Goal: Transaction & Acquisition: Download file/media

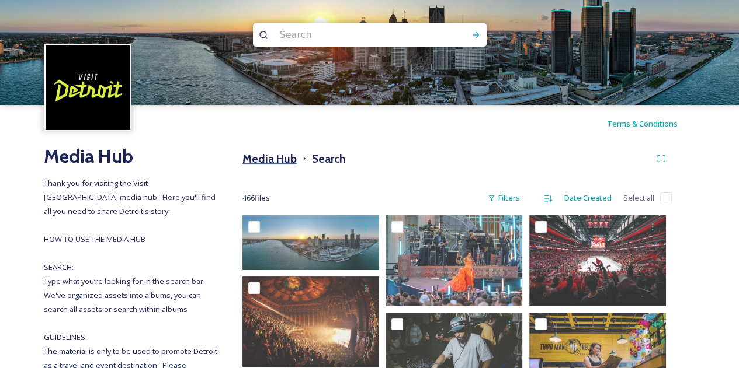
click at [263, 161] on h3 "Media Hub" at bounding box center [269, 159] width 54 height 17
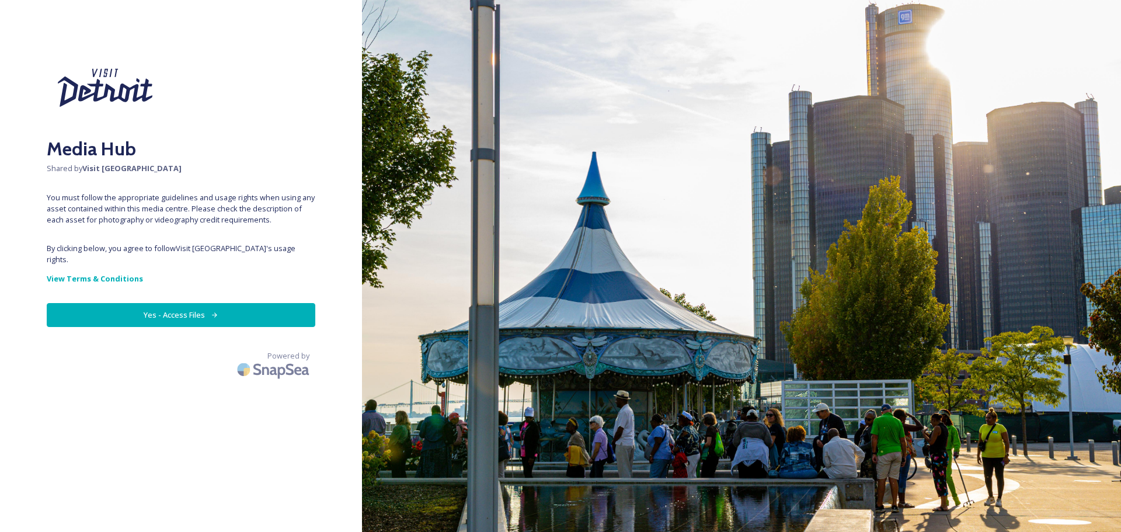
click at [179, 303] on button "Yes - Access Files" at bounding box center [181, 315] width 269 height 24
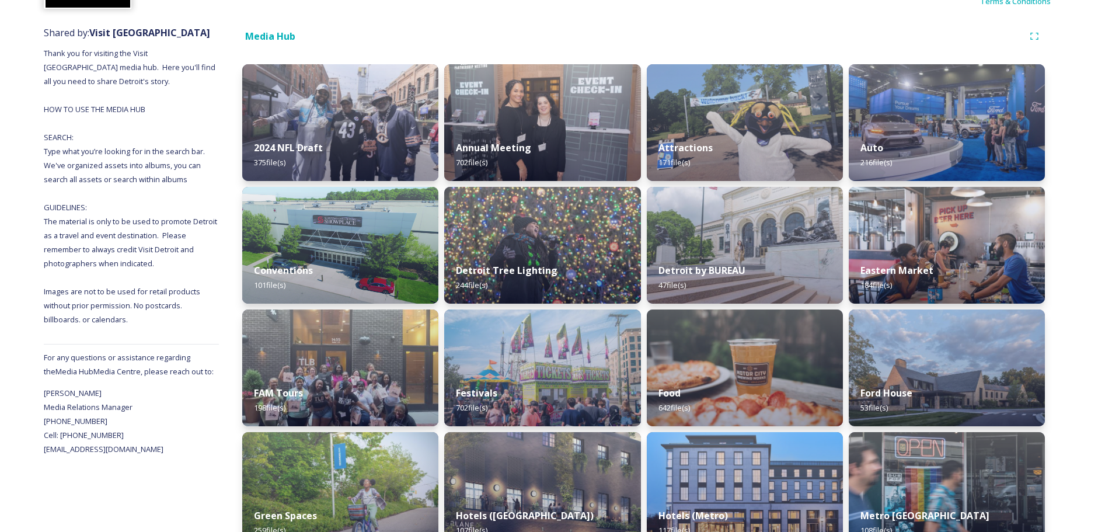
scroll to position [123, 0]
click at [703, 249] on img at bounding box center [745, 244] width 200 height 119
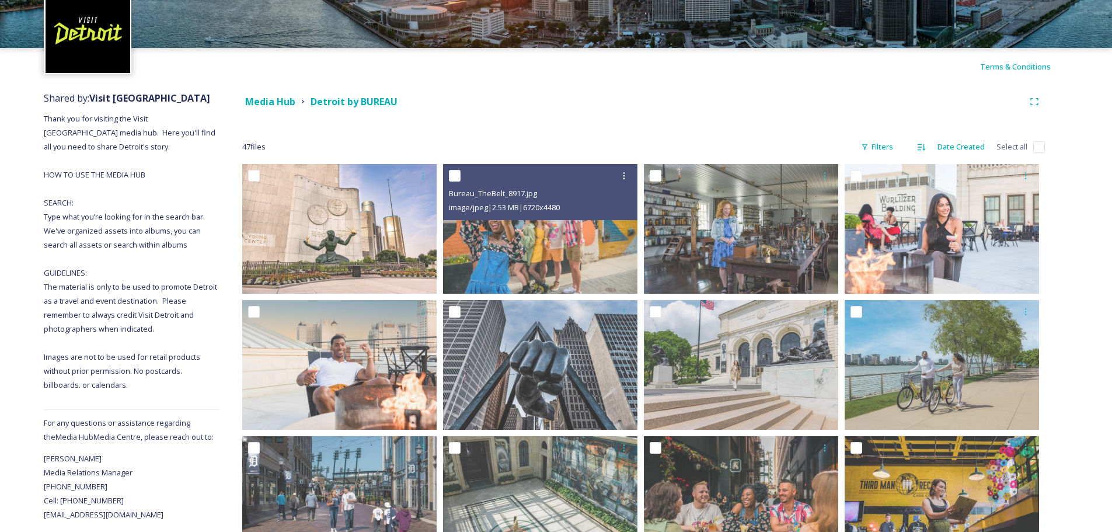
scroll to position [58, 0]
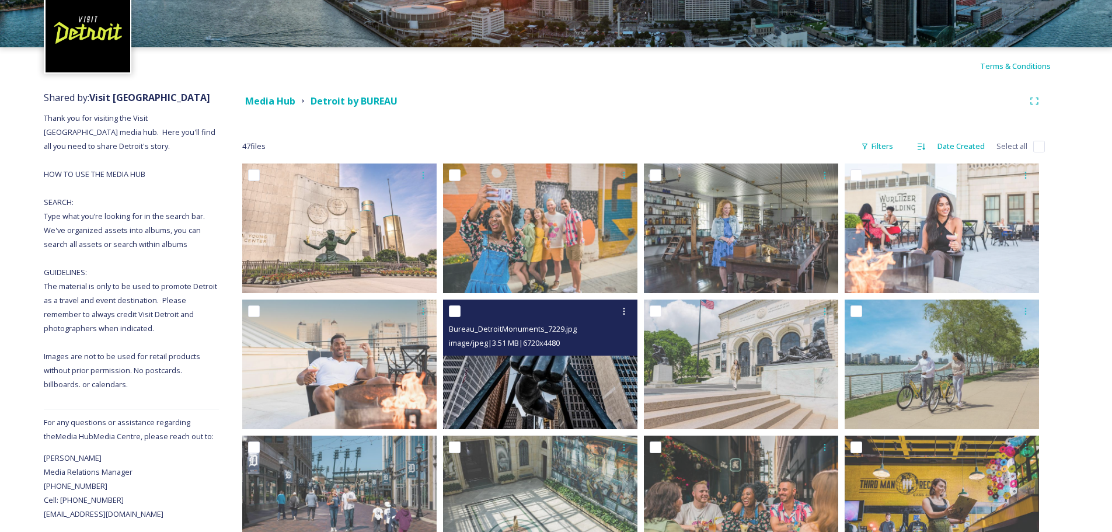
click at [607, 401] on img at bounding box center [540, 365] width 194 height 130
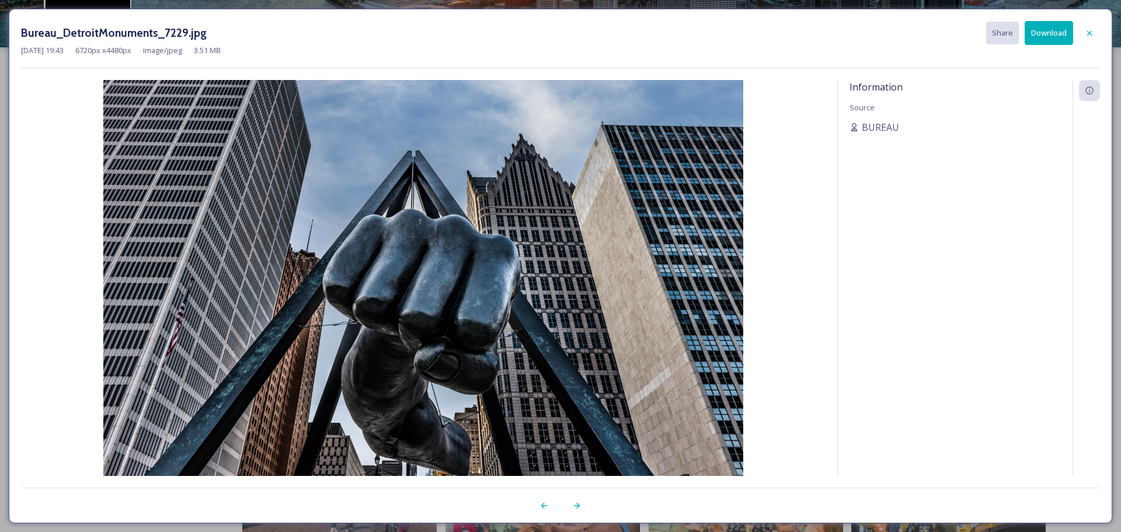
click at [1046, 37] on button "Download" at bounding box center [1049, 33] width 48 height 24
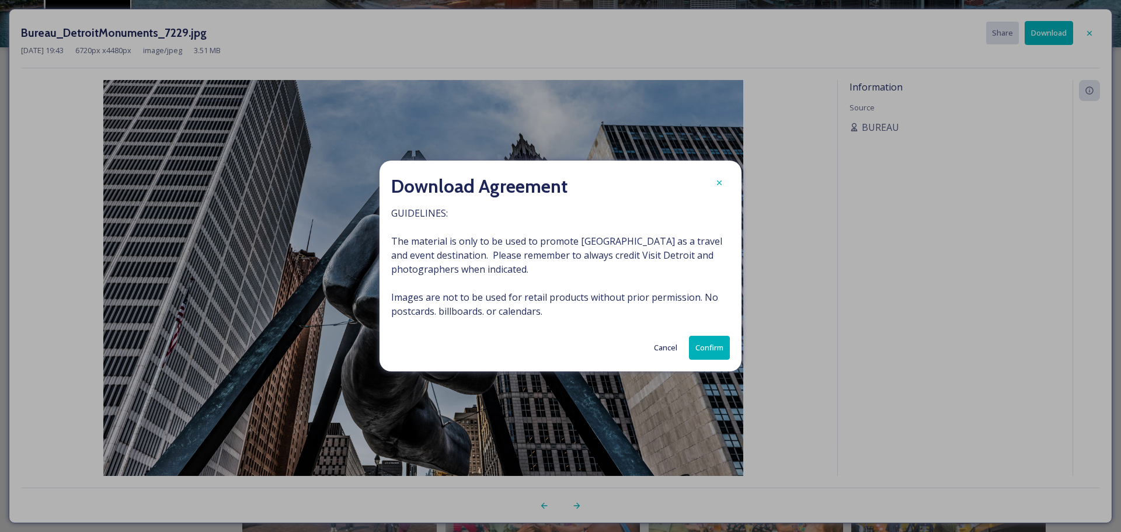
click at [711, 341] on button "Confirm" at bounding box center [709, 348] width 41 height 24
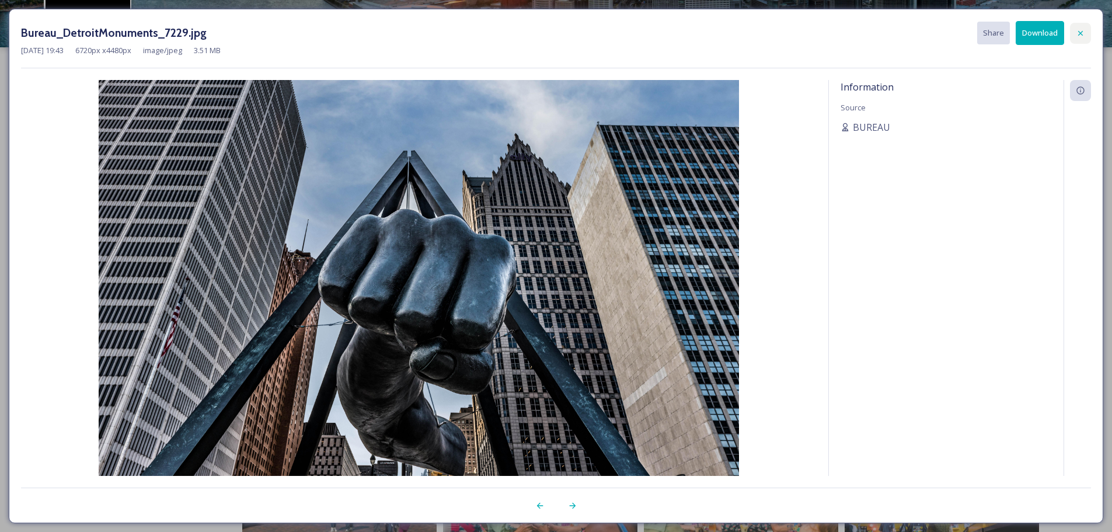
click at [1084, 32] on icon at bounding box center [1080, 33] width 9 height 9
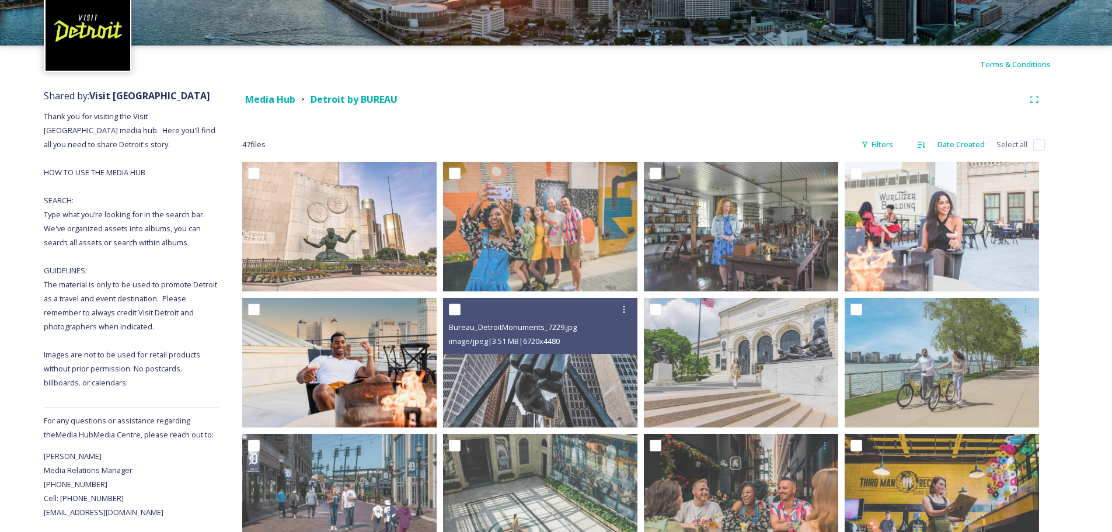
scroll to position [0, 0]
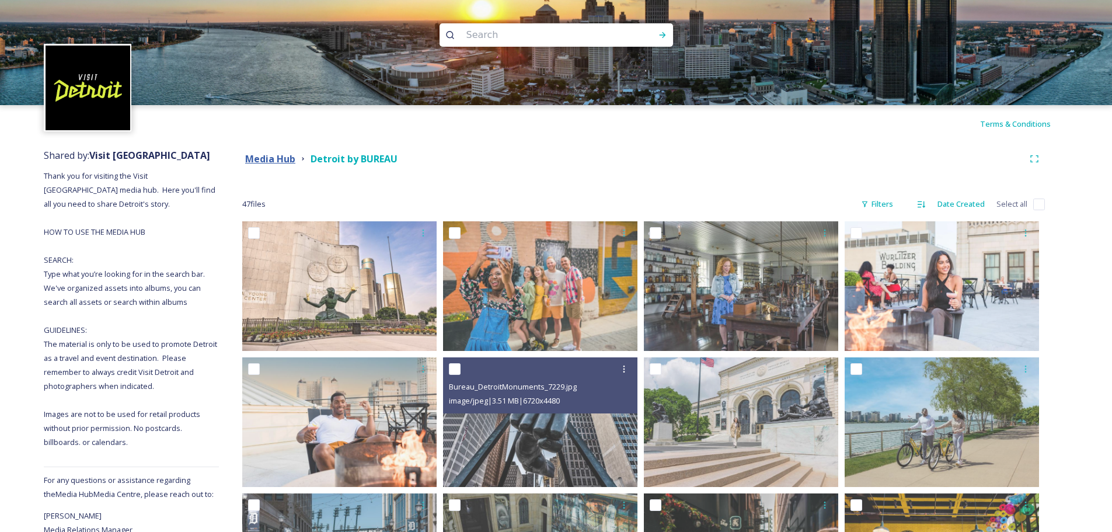
click at [255, 155] on strong "Media Hub" at bounding box center [270, 158] width 50 height 13
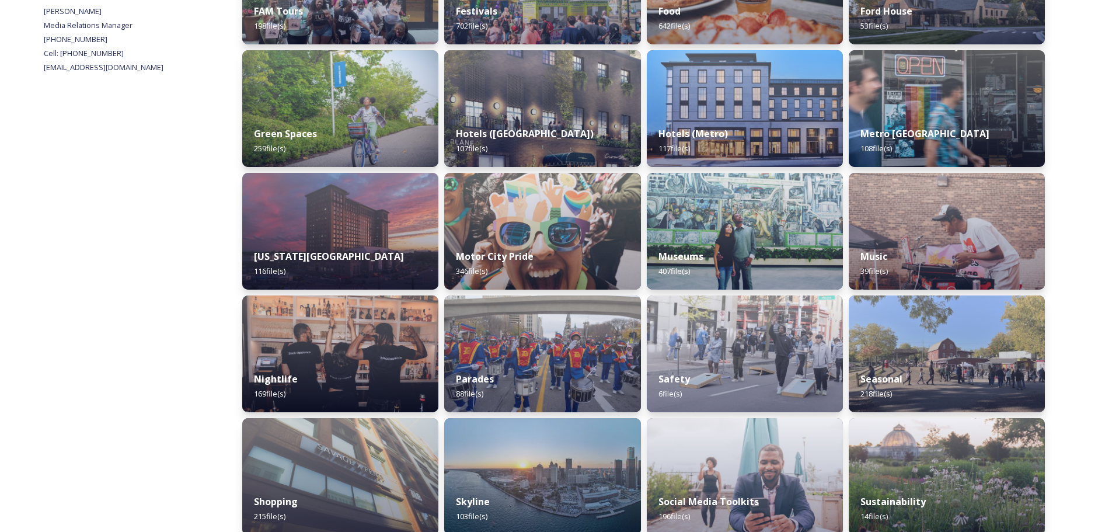
scroll to position [642, 0]
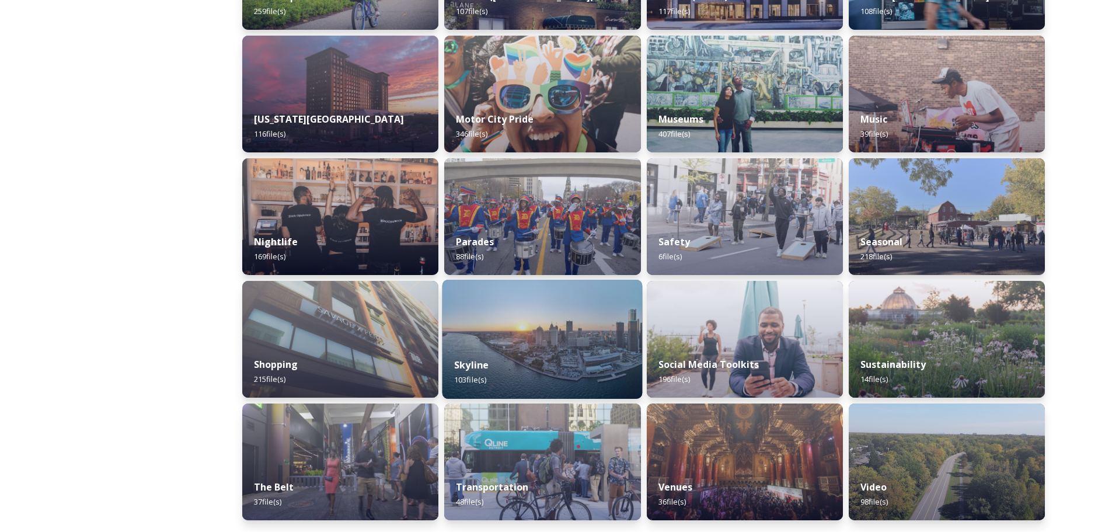
click at [580, 334] on img at bounding box center [543, 339] width 200 height 119
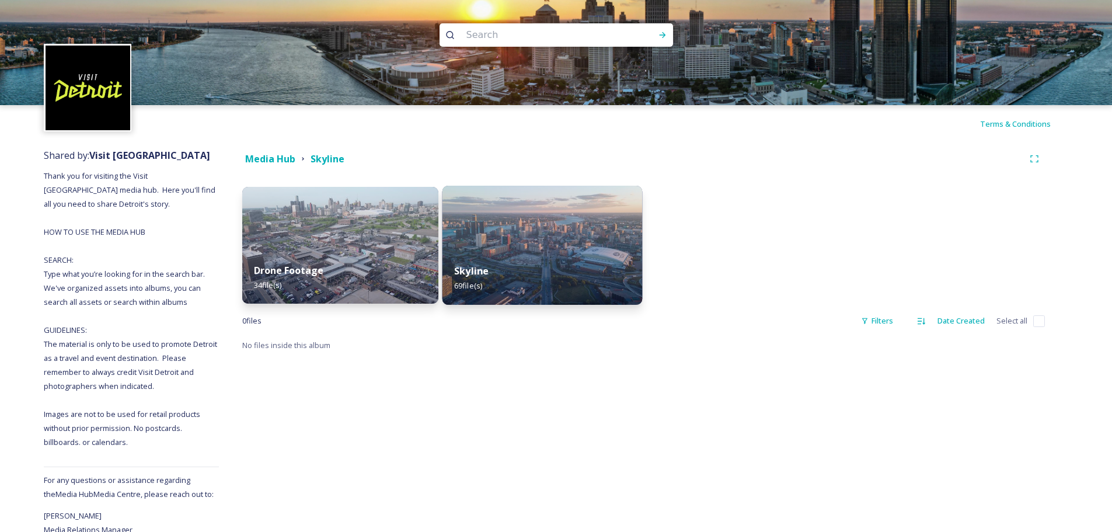
click at [562, 218] on img at bounding box center [543, 245] width 200 height 119
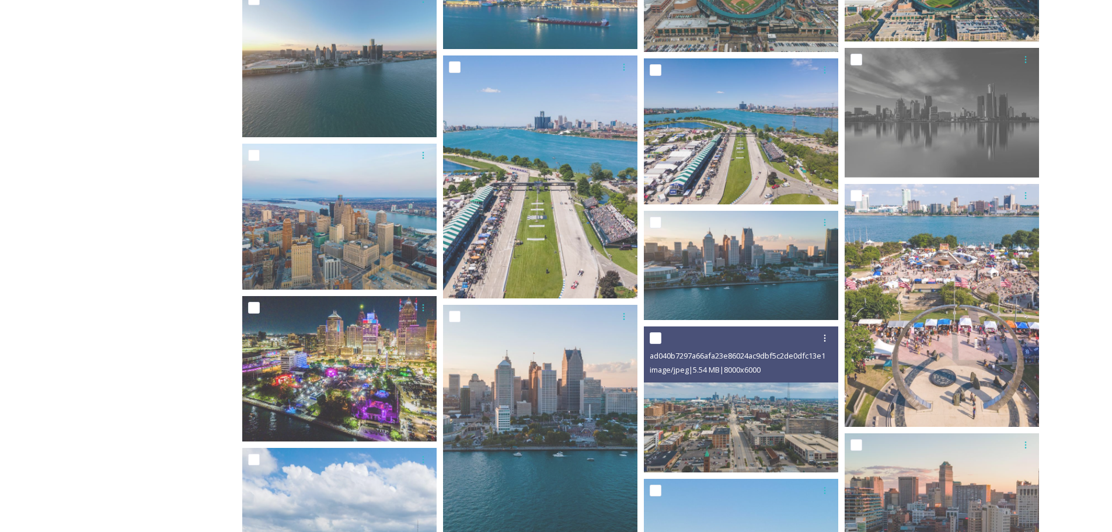
scroll to position [1204, 0]
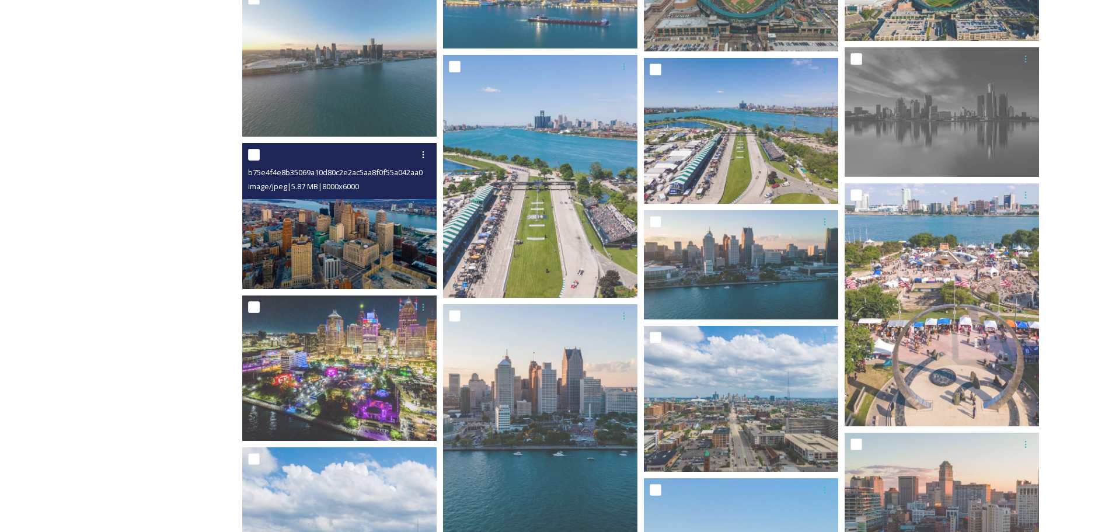
click at [379, 276] on img at bounding box center [339, 216] width 194 height 146
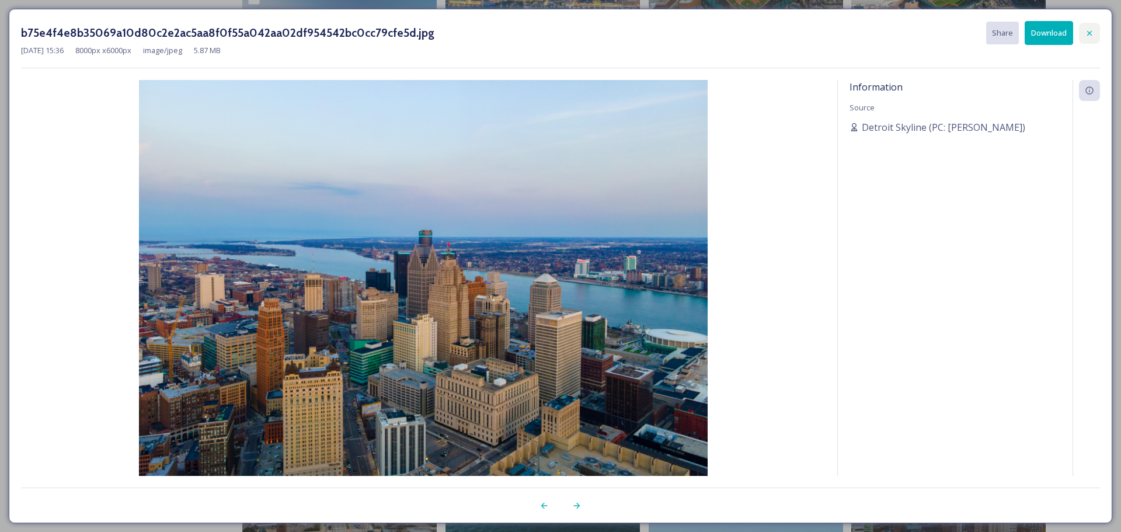
click at [1094, 33] on icon at bounding box center [1089, 33] width 9 height 9
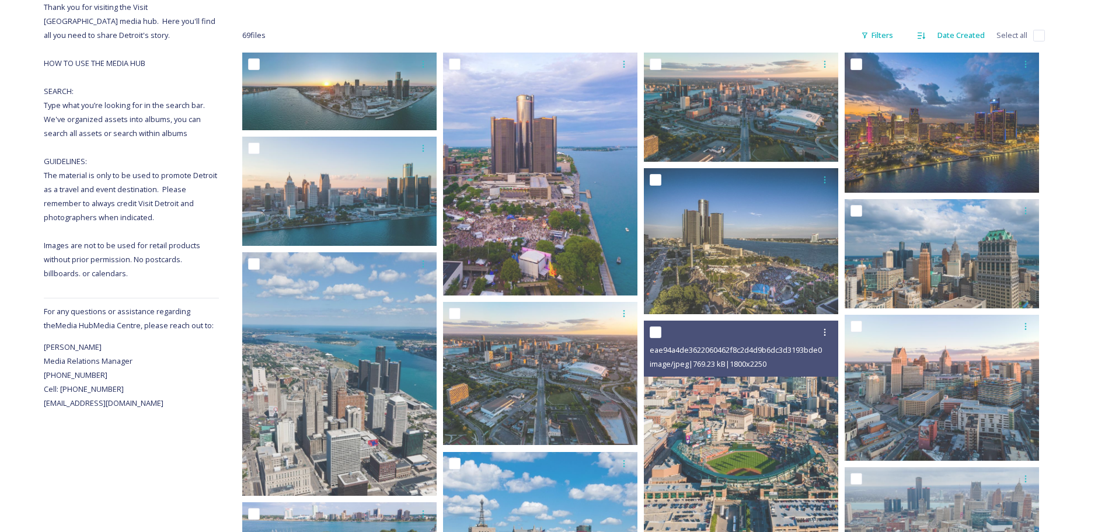
scroll to position [151, 0]
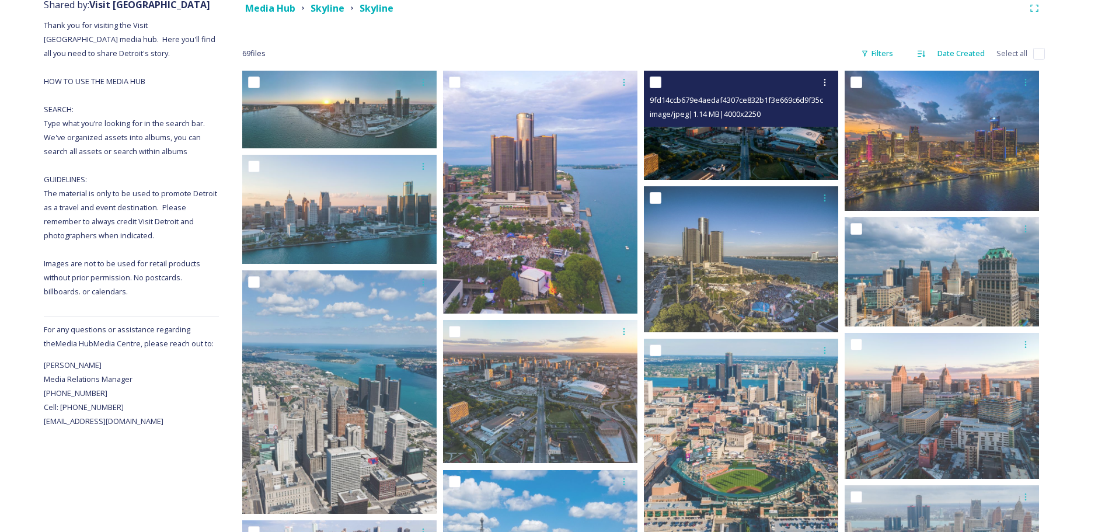
click at [730, 144] on img at bounding box center [741, 125] width 194 height 109
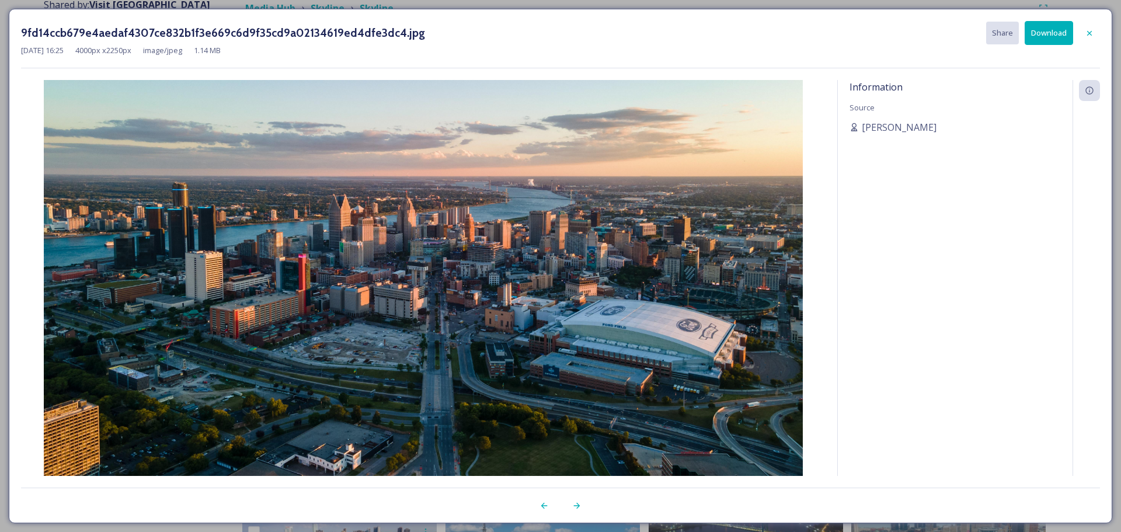
click at [1051, 33] on button "Download" at bounding box center [1049, 33] width 48 height 24
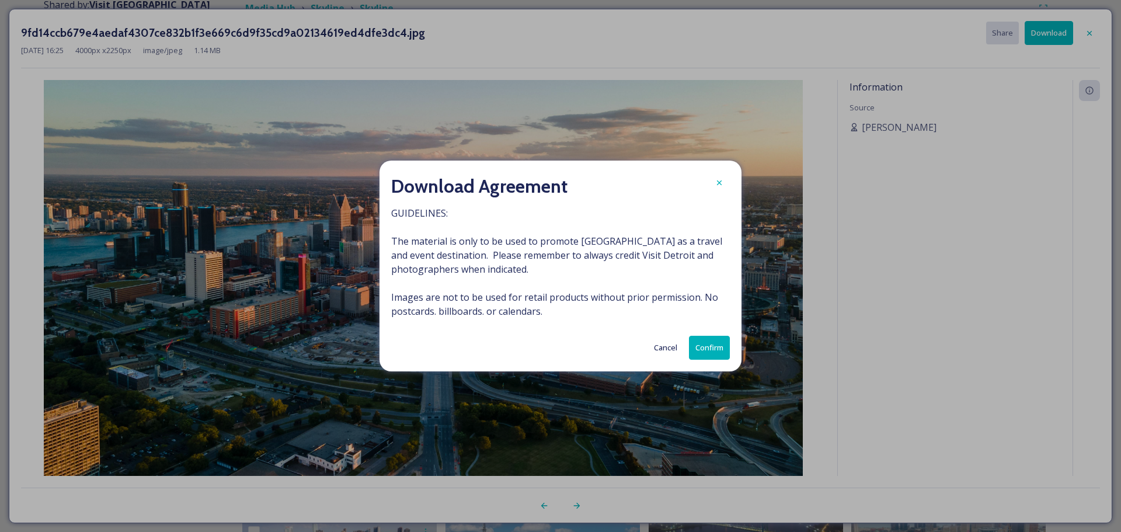
click at [704, 341] on button "Confirm" at bounding box center [709, 348] width 41 height 24
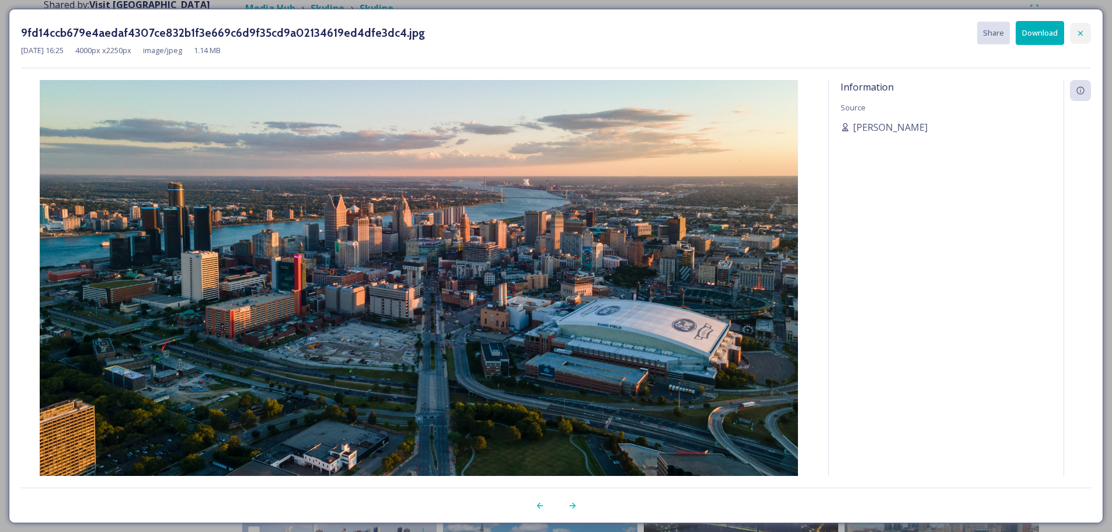
click at [1087, 27] on div at bounding box center [1080, 33] width 21 height 21
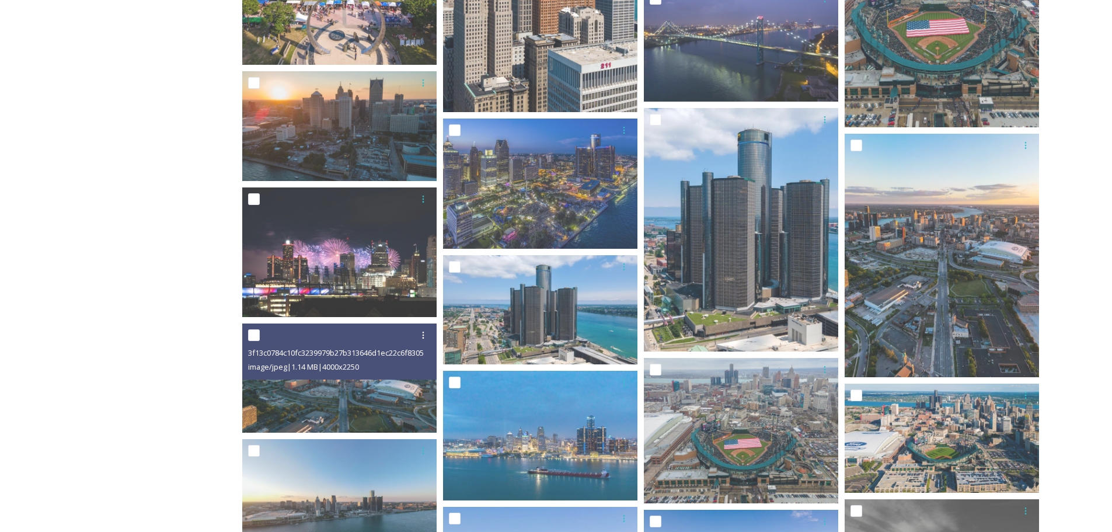
scroll to position [751, 0]
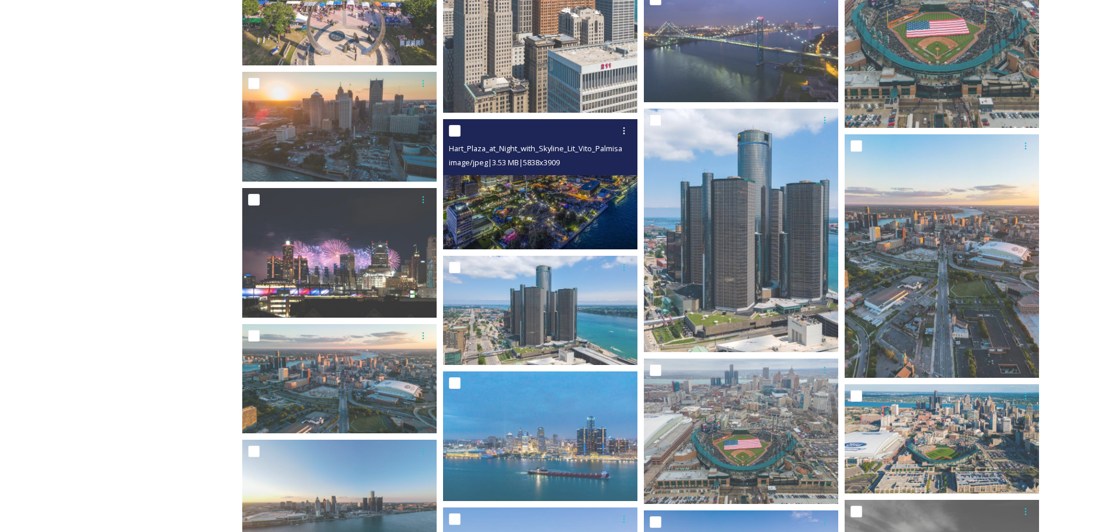
click at [548, 201] on img at bounding box center [540, 184] width 194 height 130
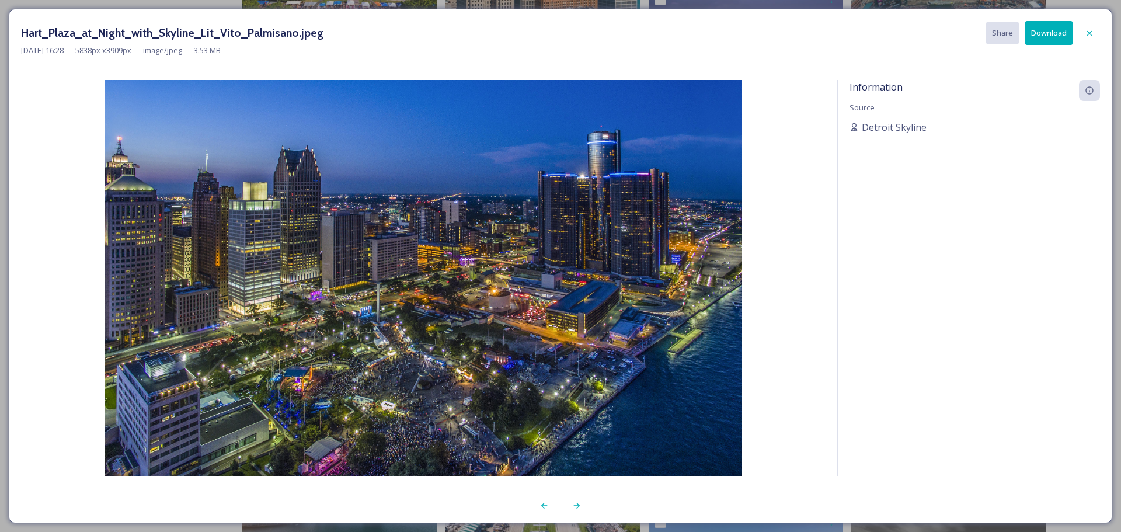
click at [1041, 32] on button "Download" at bounding box center [1049, 33] width 48 height 24
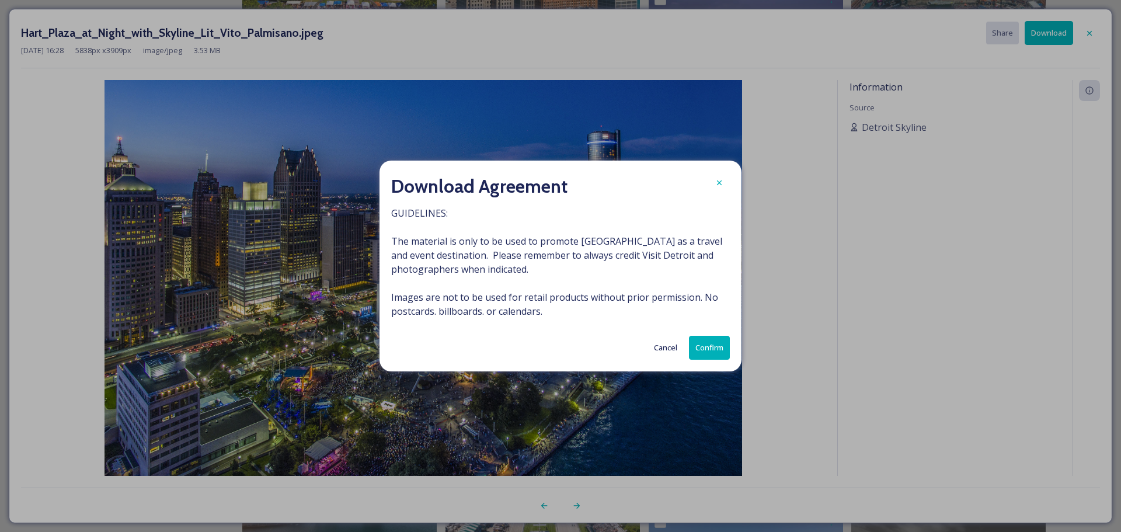
click at [713, 338] on button "Confirm" at bounding box center [709, 348] width 41 height 24
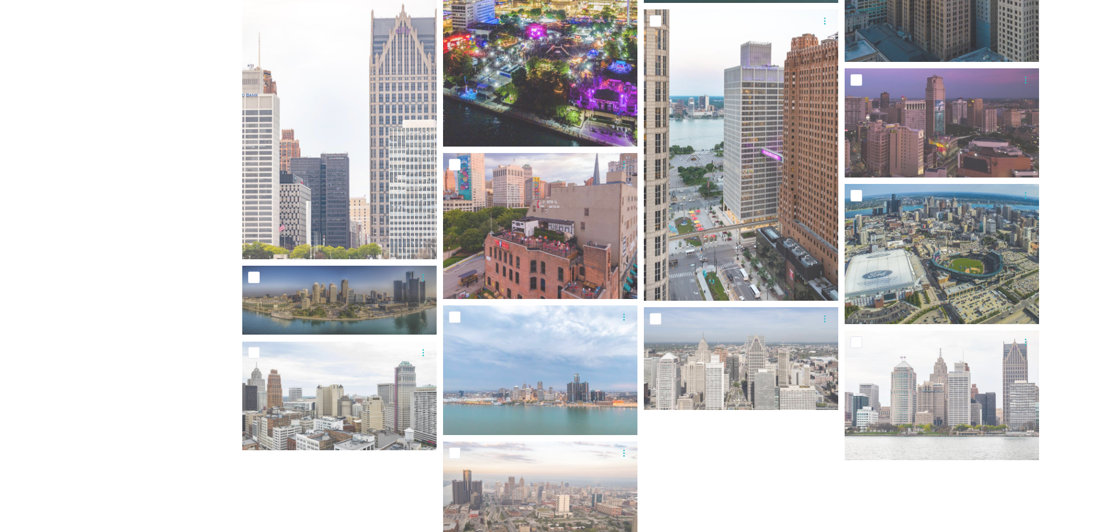
scroll to position [2701, 0]
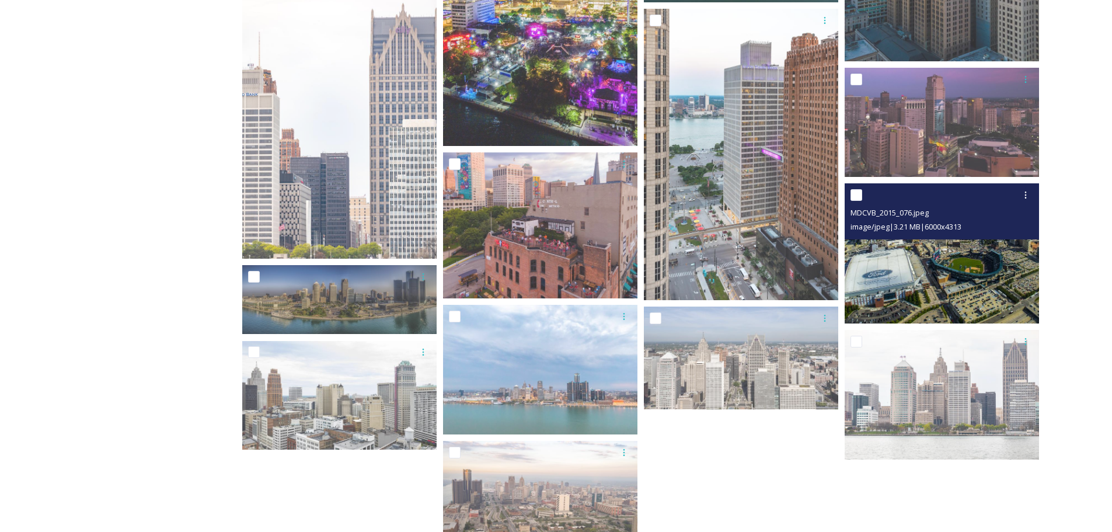
click at [954, 273] on img at bounding box center [942, 253] width 194 height 140
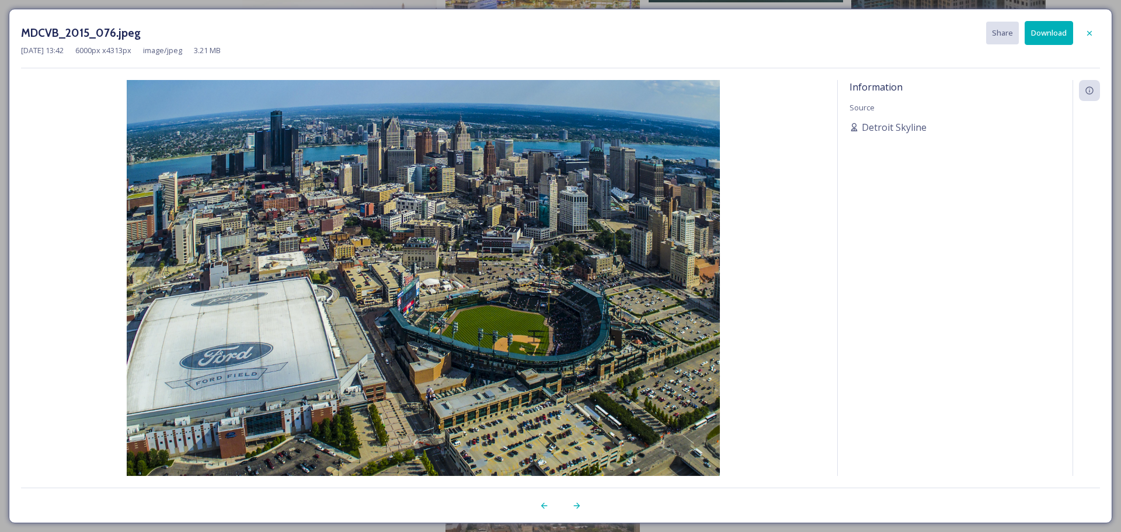
click at [1047, 15] on div "MDCVB_2015_076.jpeg Share Download Jul 23 2015 13:42 6000 px x 4313 px image/jp…" at bounding box center [561, 266] width 1104 height 514
click at [1043, 30] on button "Download" at bounding box center [1049, 33] width 48 height 24
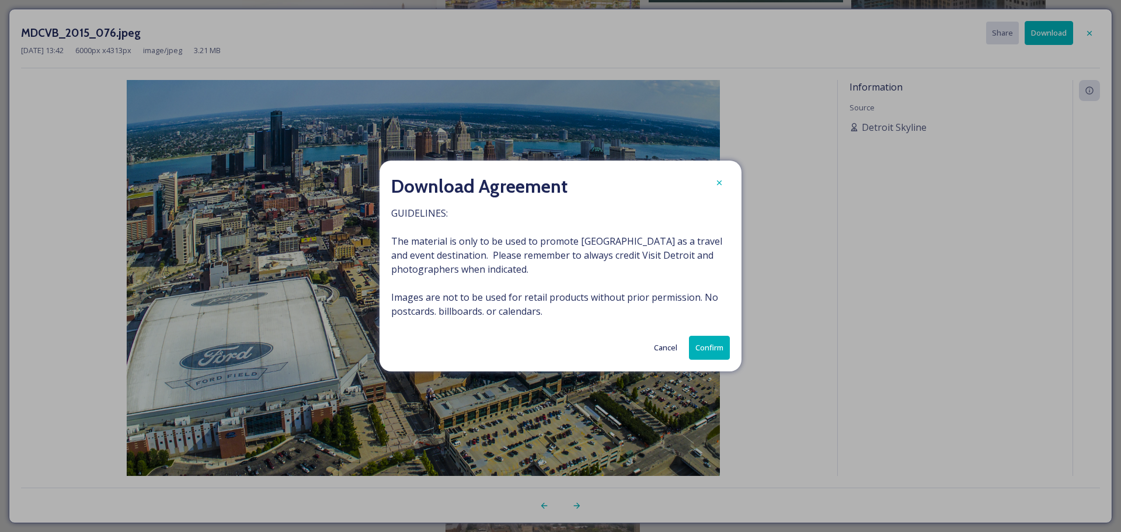
click at [715, 344] on button "Confirm" at bounding box center [709, 348] width 41 height 24
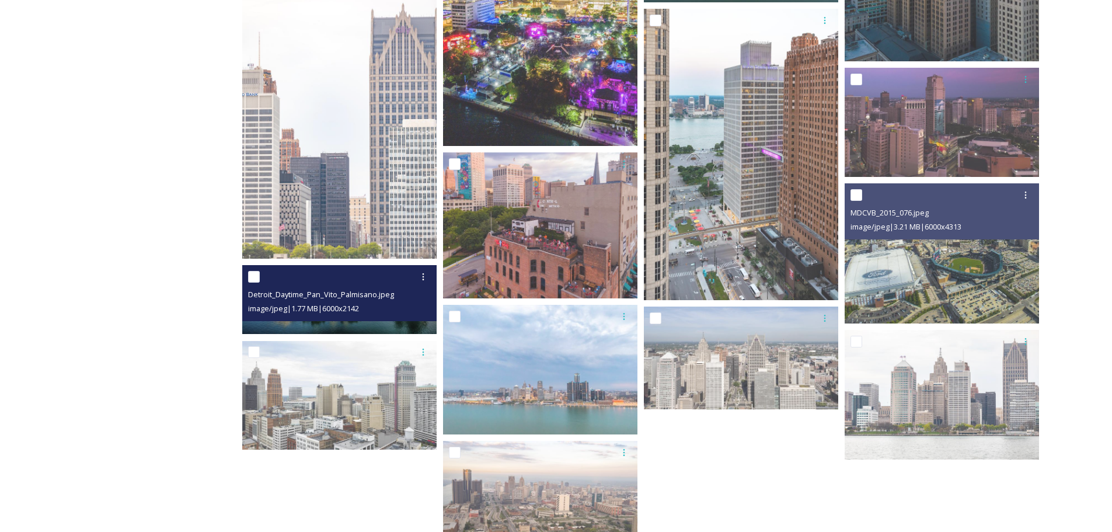
click at [404, 308] on div "image/jpeg | 1.77 MB | 6000 x 2142" at bounding box center [341, 308] width 186 height 14
click at [404, 326] on img at bounding box center [339, 299] width 194 height 69
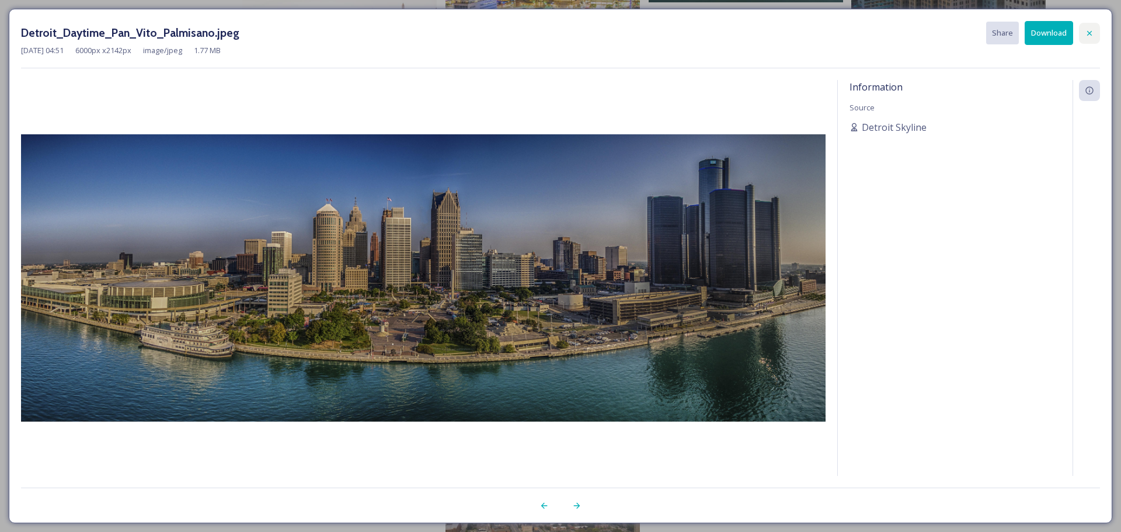
click at [1096, 33] on div at bounding box center [1089, 33] width 21 height 21
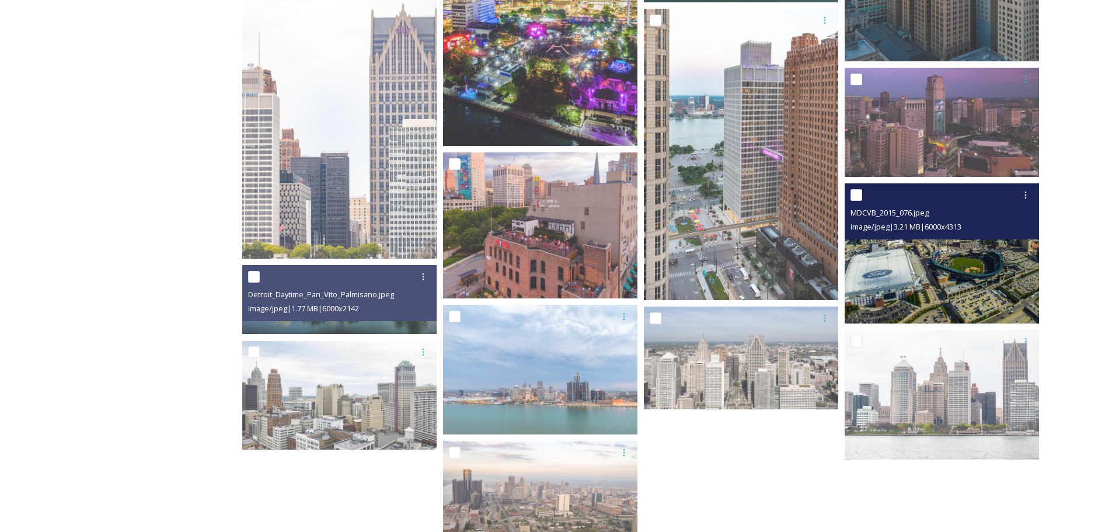
scroll to position [2745, 0]
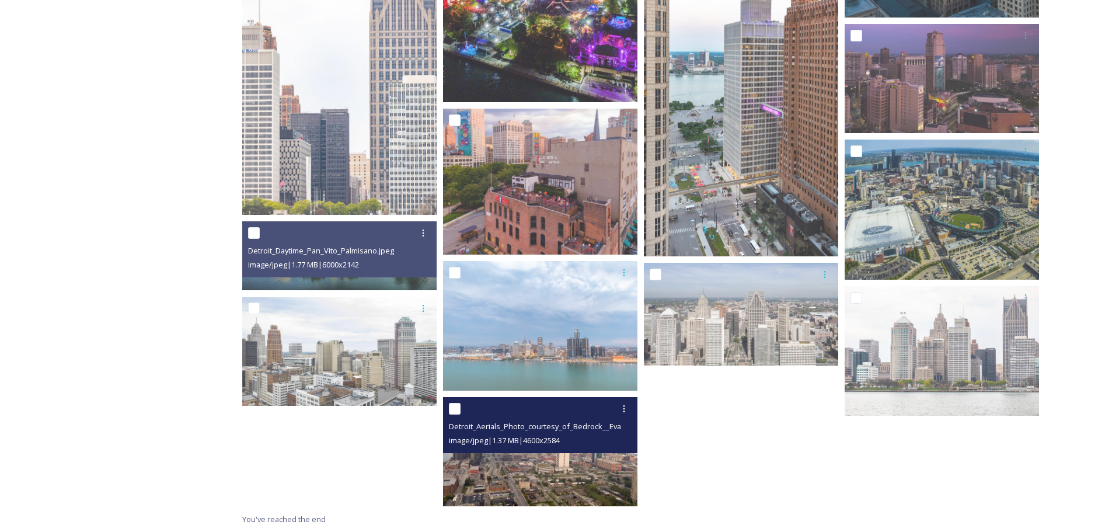
click at [579, 432] on span "Detroit_Aerials_Photo_courtesy_of_Bedrock__Evan_Gonzalez-2017.jpeg" at bounding box center [574, 425] width 250 height 11
click at [580, 467] on img at bounding box center [540, 451] width 194 height 109
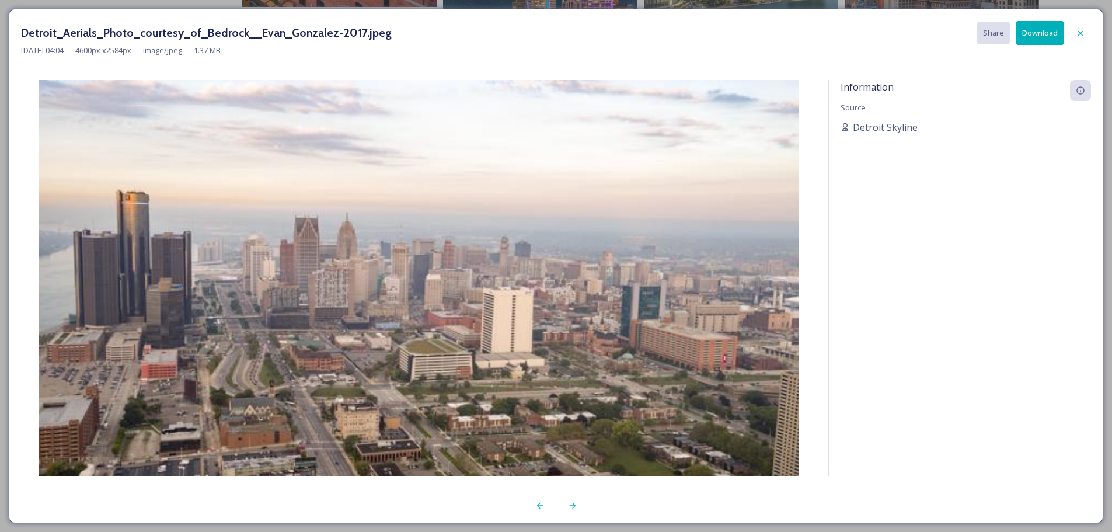
scroll to position [2654, 0]
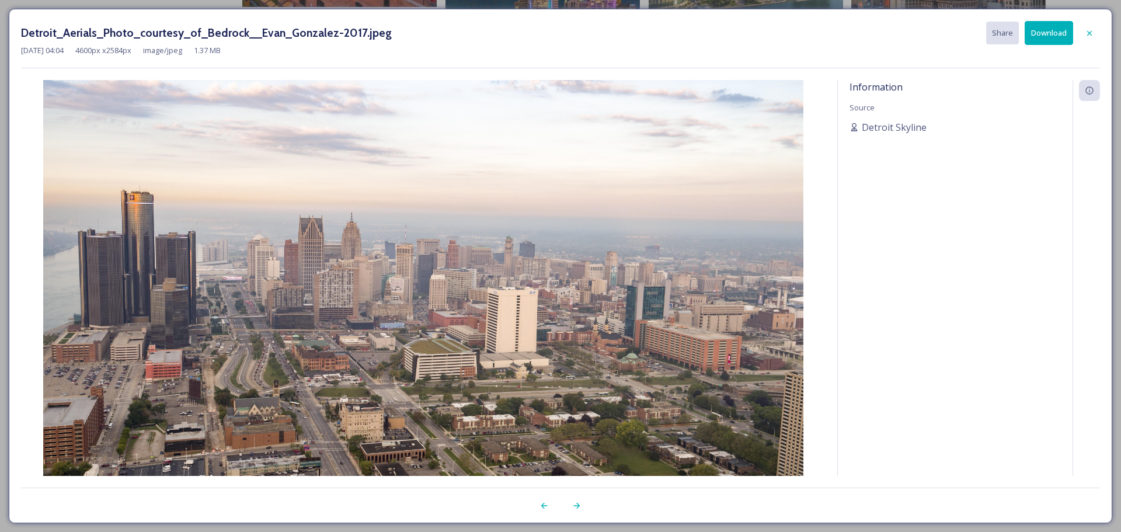
click at [1049, 27] on button "Download" at bounding box center [1049, 33] width 48 height 24
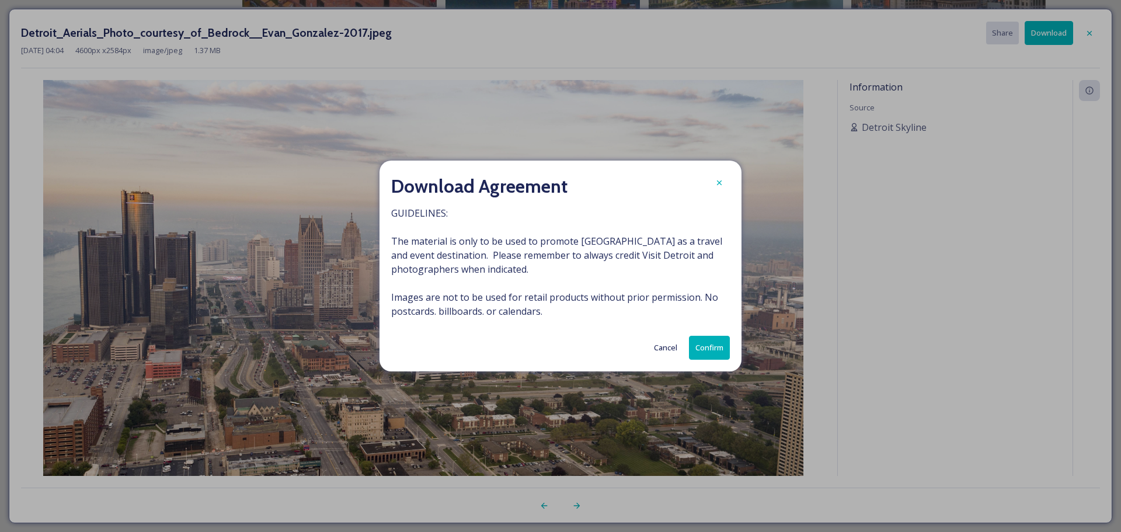
click at [706, 340] on button "Confirm" at bounding box center [709, 348] width 41 height 24
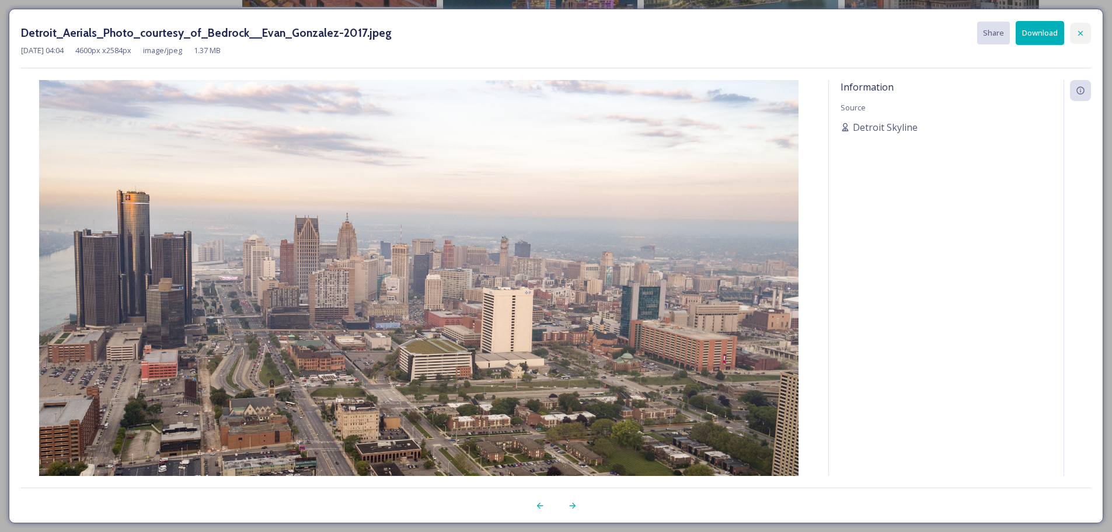
click at [1082, 37] on icon at bounding box center [1080, 33] width 9 height 9
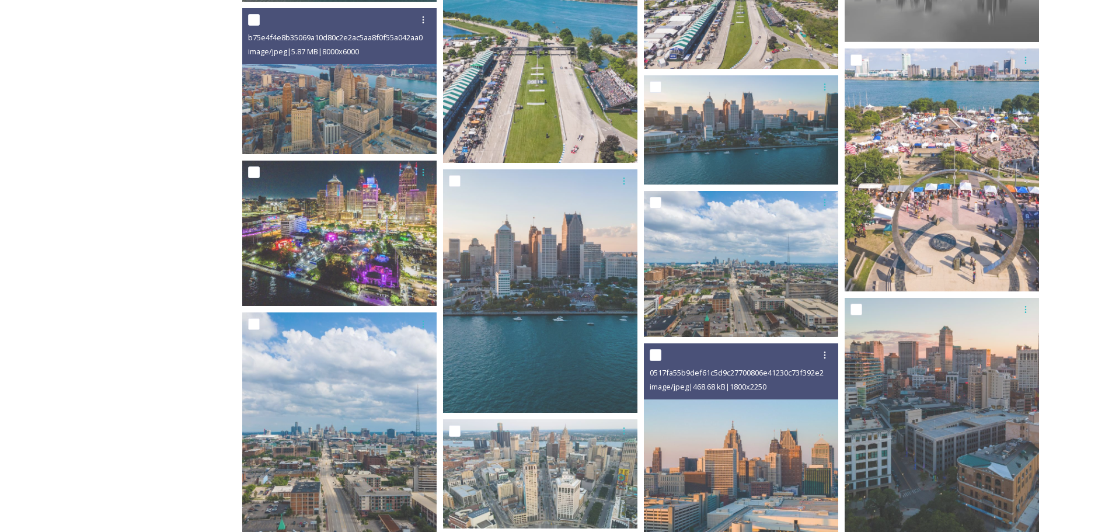
scroll to position [1337, 0]
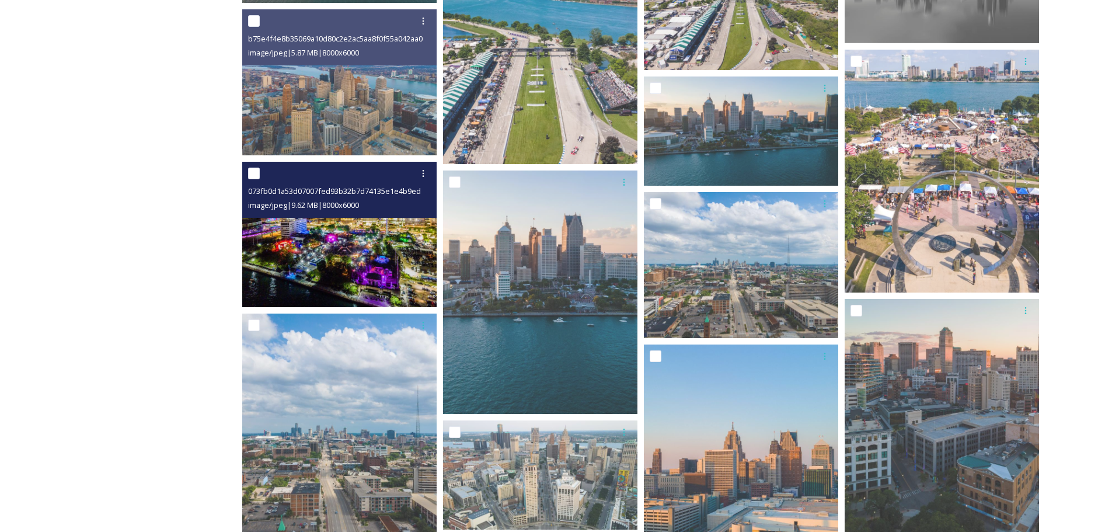
click at [364, 266] on img at bounding box center [339, 235] width 194 height 146
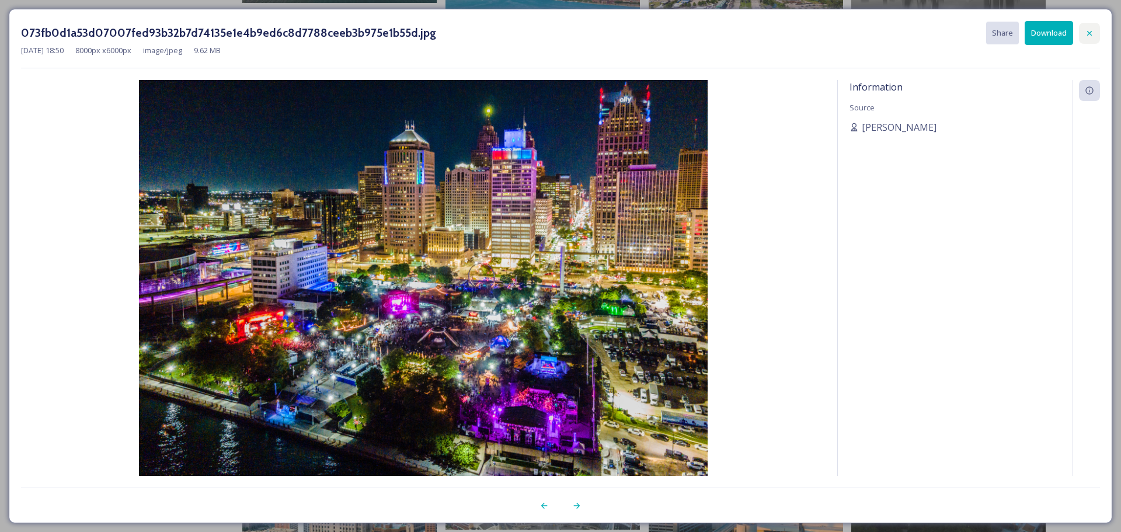
click at [1085, 37] on icon at bounding box center [1089, 33] width 9 height 9
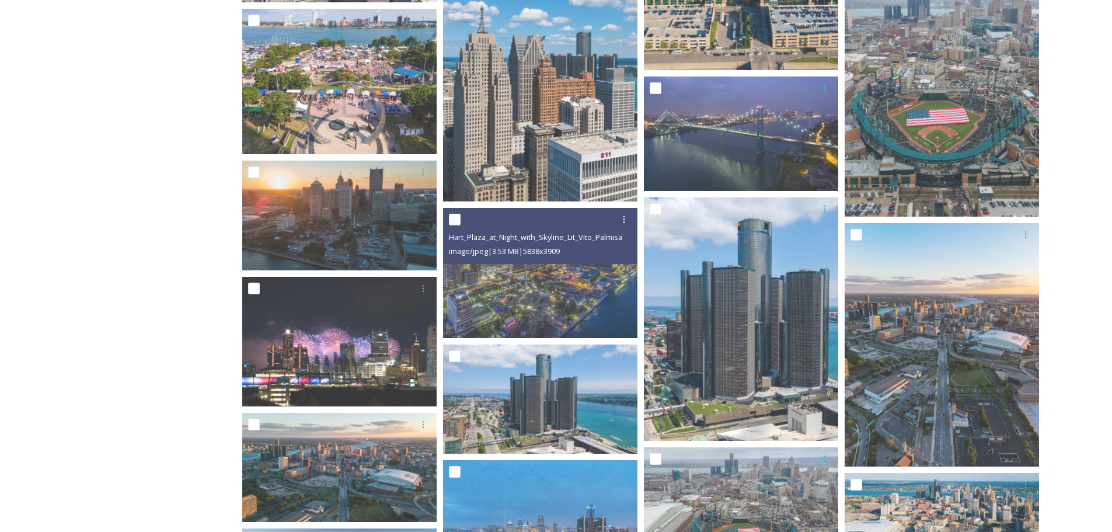
scroll to position [620, 0]
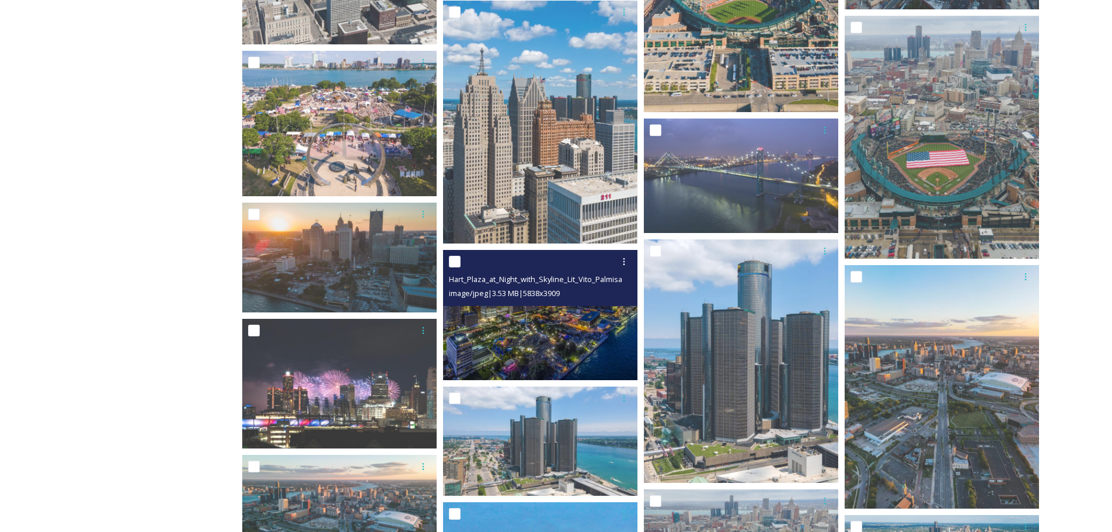
click at [576, 353] on img at bounding box center [540, 315] width 194 height 130
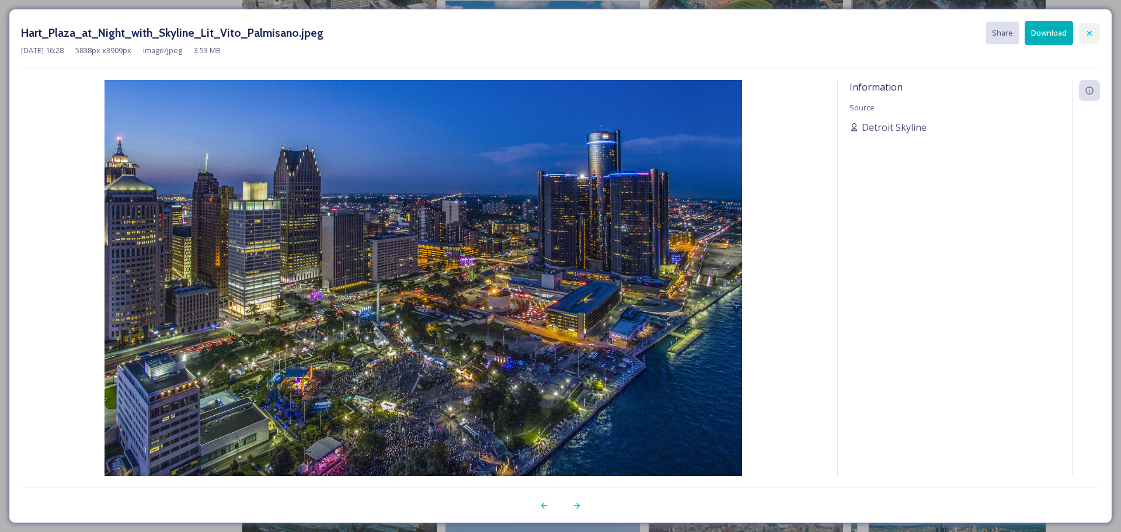
click at [1091, 23] on div at bounding box center [1089, 33] width 21 height 21
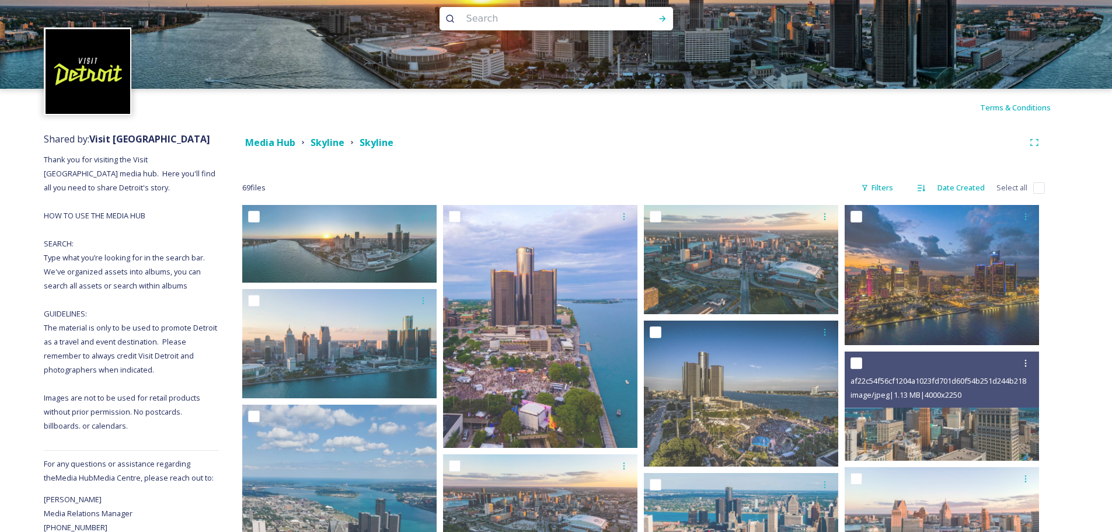
scroll to position [1, 0]
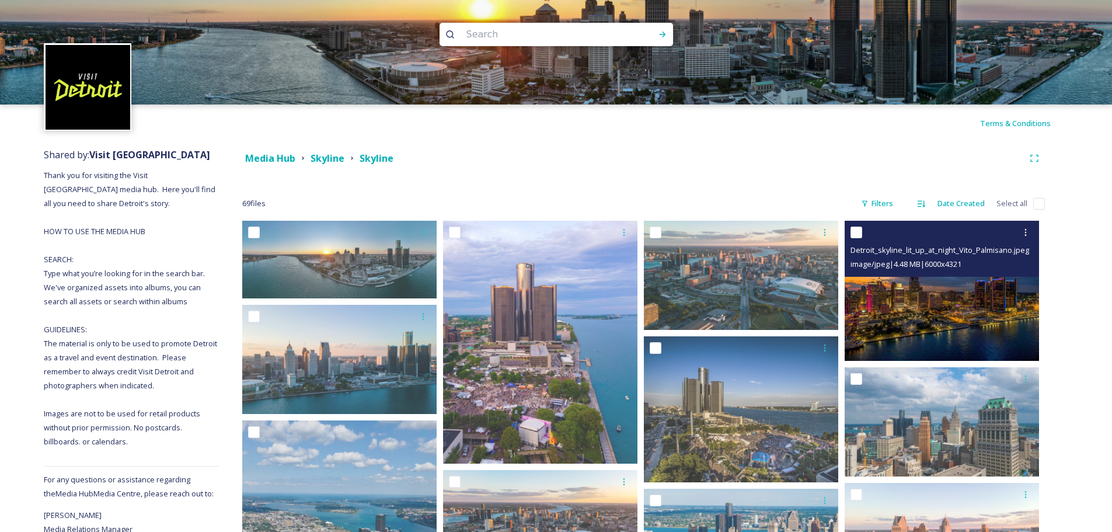
click at [958, 324] on img at bounding box center [942, 291] width 194 height 140
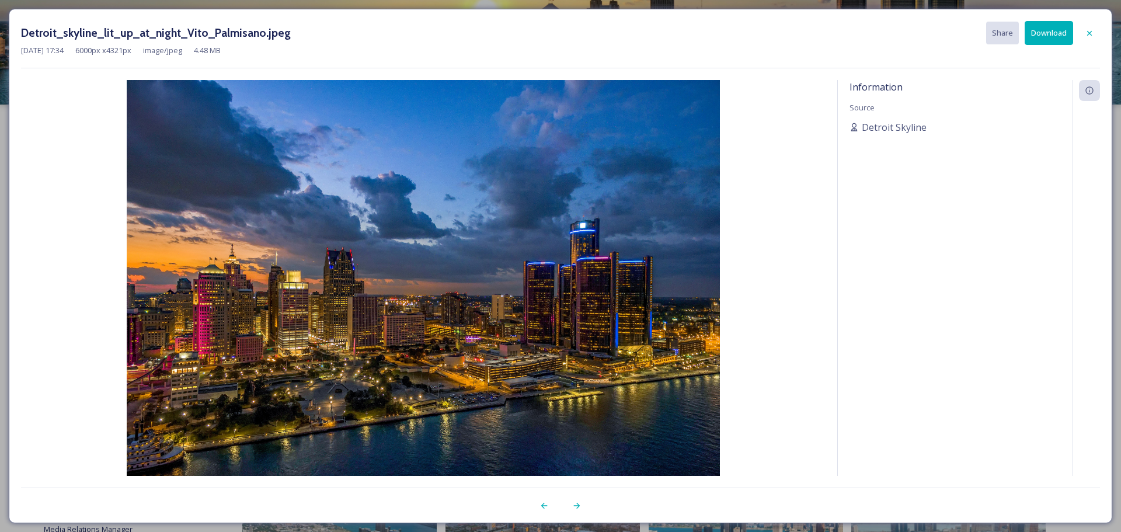
click at [1065, 36] on button "Download" at bounding box center [1049, 33] width 48 height 24
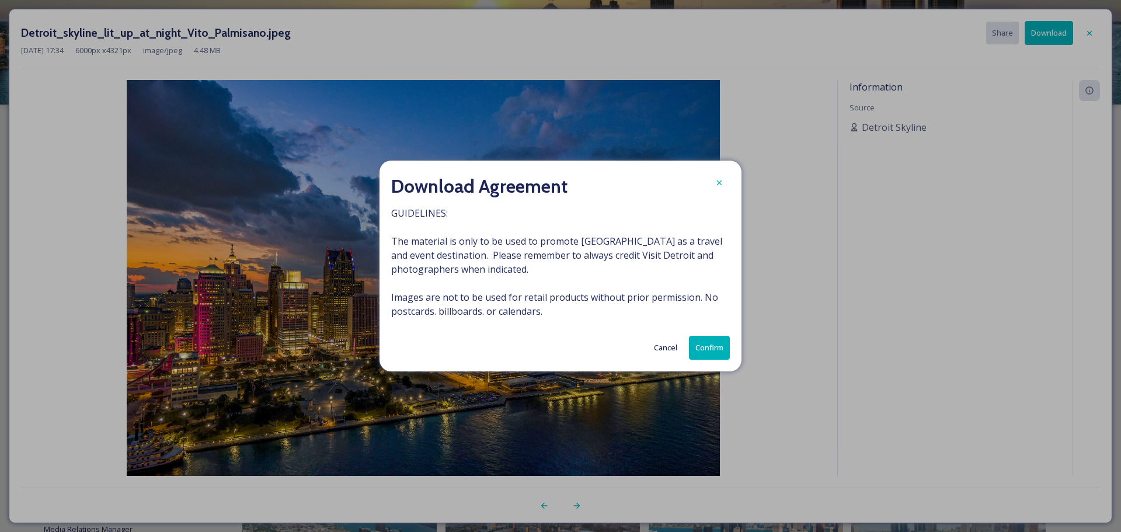
click at [711, 352] on button "Confirm" at bounding box center [709, 348] width 41 height 24
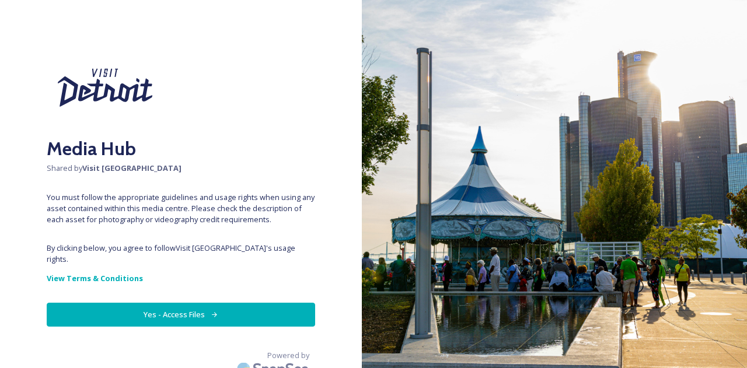
click at [201, 303] on button "Yes - Access Files" at bounding box center [181, 315] width 269 height 24
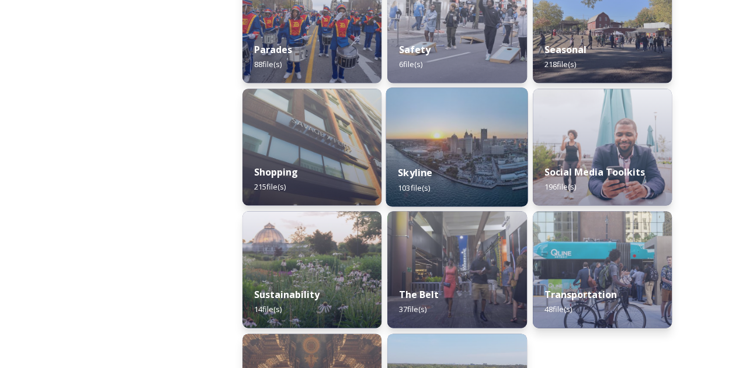
scroll to position [1079, 0]
click at [427, 117] on img at bounding box center [457, 147] width 142 height 119
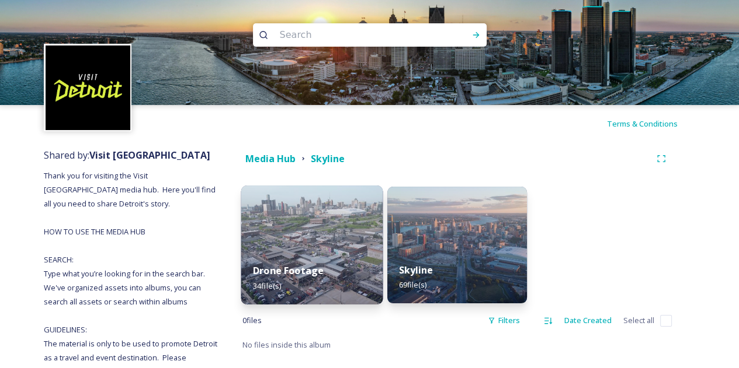
click at [301, 252] on img at bounding box center [312, 245] width 142 height 119
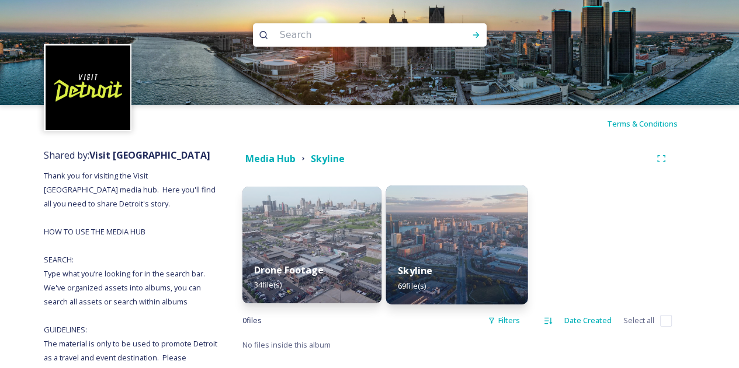
click at [437, 227] on img at bounding box center [457, 245] width 142 height 119
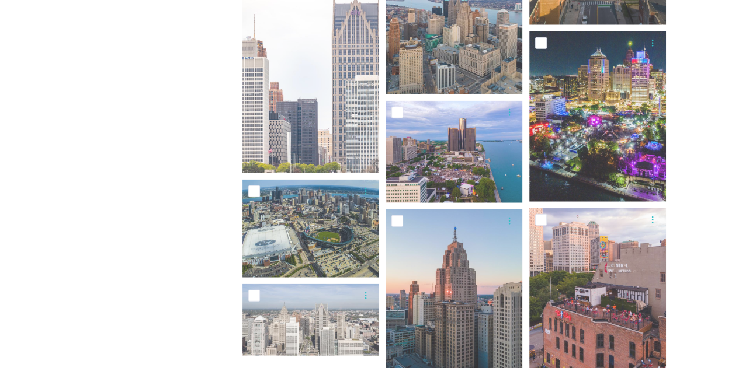
scroll to position [2383, 0]
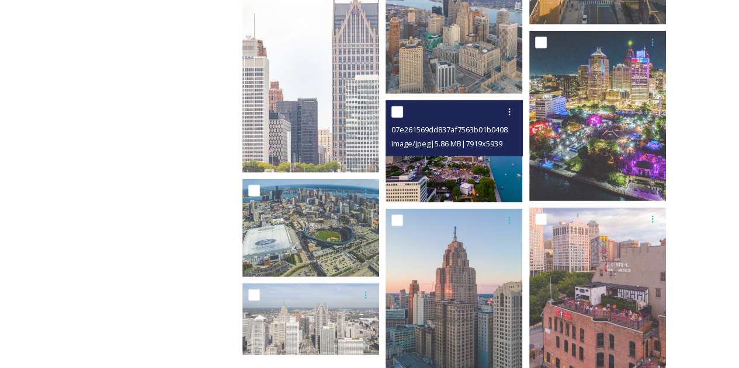
click at [433, 157] on img at bounding box center [453, 151] width 137 height 103
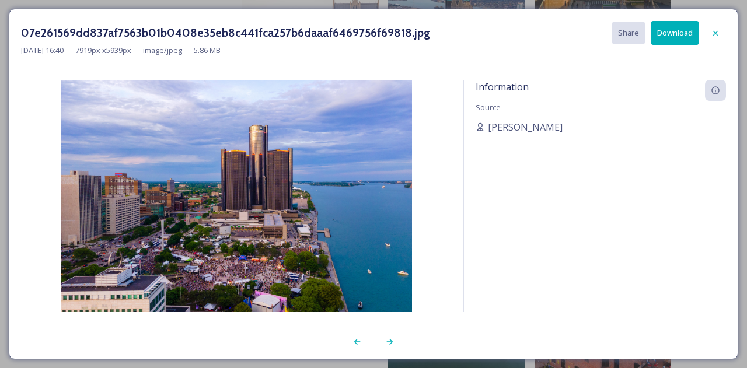
click at [669, 31] on button "Download" at bounding box center [675, 33] width 48 height 24
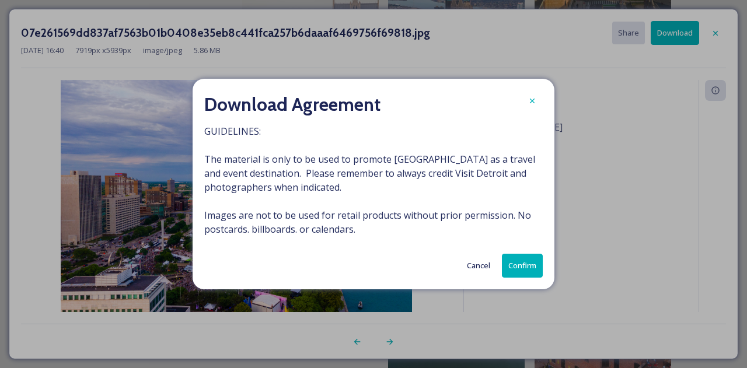
click at [533, 259] on button "Confirm" at bounding box center [522, 266] width 41 height 24
